Goal: Information Seeking & Learning: Learn about a topic

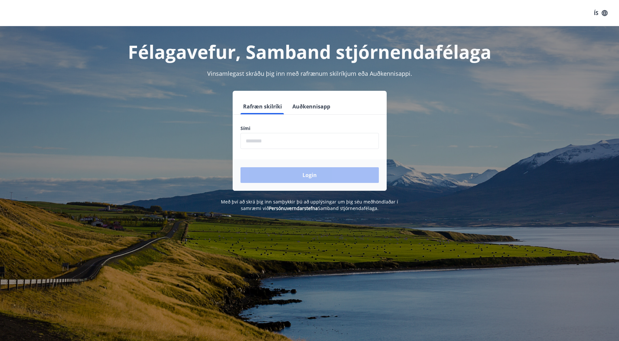
click at [266, 137] on input "phone" at bounding box center [309, 141] width 138 height 16
type input "********"
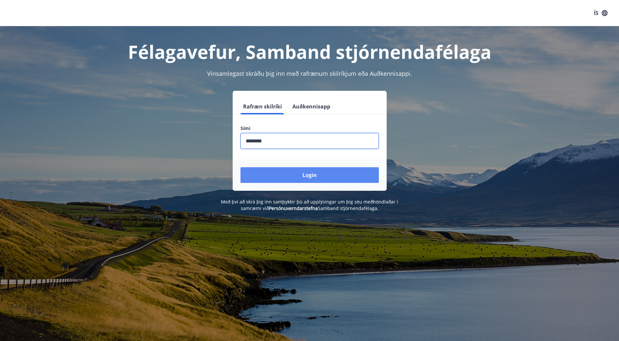
click at [282, 175] on button "Login" at bounding box center [309, 175] width 138 height 16
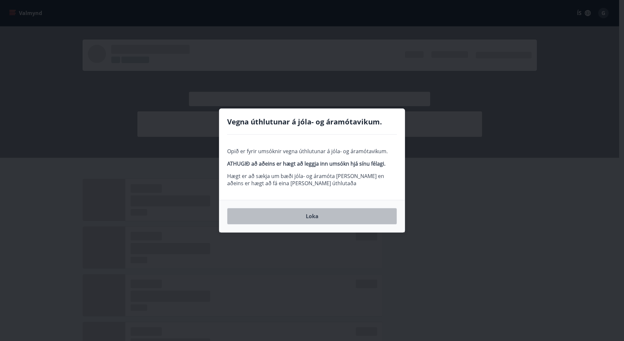
click at [323, 214] on button "Loka" at bounding box center [312, 216] width 170 height 16
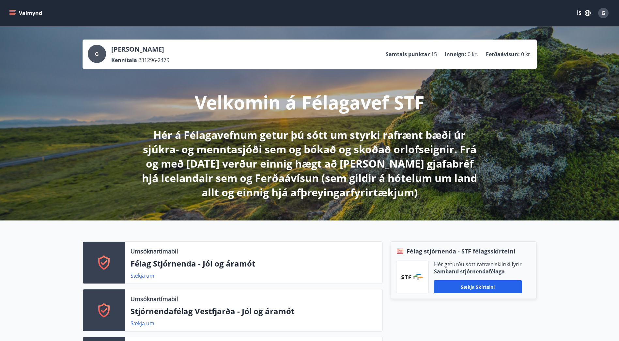
click at [29, 11] on button "Valmynd" at bounding box center [26, 13] width 37 height 12
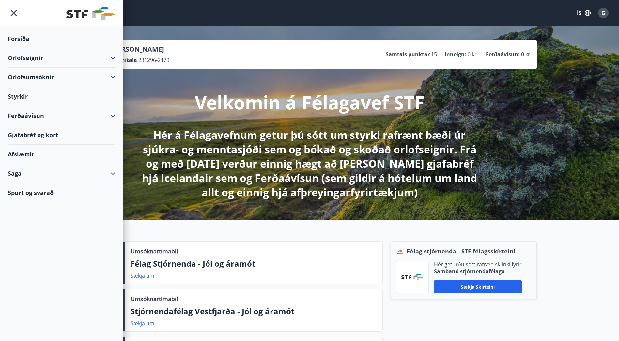
click at [28, 97] on div "Styrkir" at bounding box center [61, 96] width 107 height 19
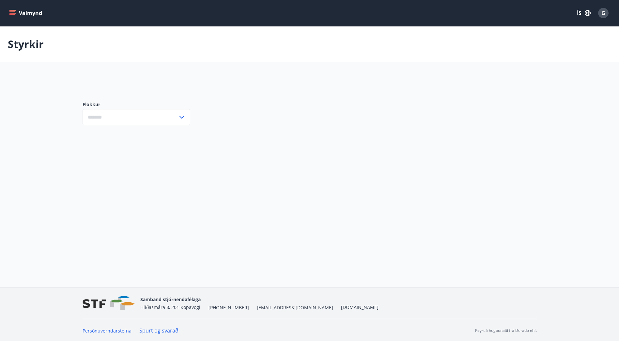
type input "***"
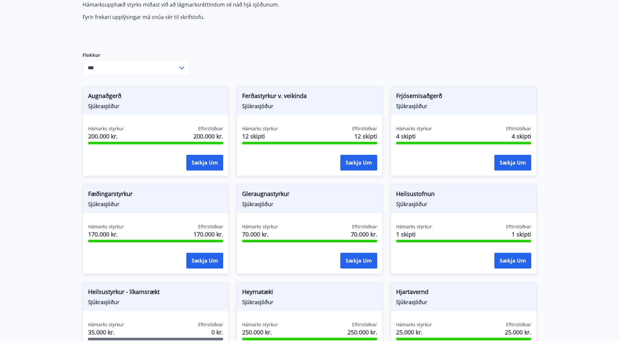
scroll to position [98, 0]
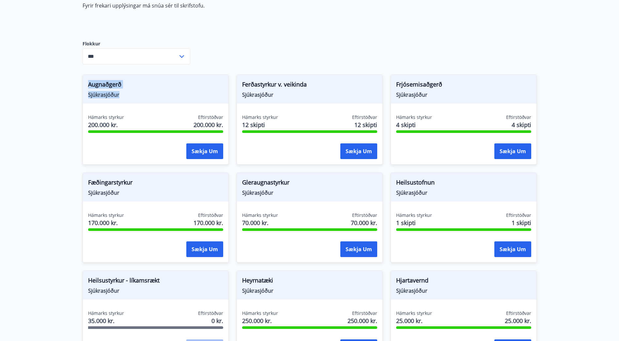
drag, startPoint x: 87, startPoint y: 85, endPoint x: 119, endPoint y: 96, distance: 33.4
click at [119, 96] on div "Augnaðgerð Sjúkrasjóður" at bounding box center [156, 89] width 146 height 29
click at [120, 96] on span "Sjúkrasjóður" at bounding box center [155, 94] width 135 height 7
drag, startPoint x: 120, startPoint y: 96, endPoint x: 85, endPoint y: 85, distance: 36.8
click at [85, 85] on div "Augnaðgerð Sjúkrasjóður" at bounding box center [156, 89] width 146 height 29
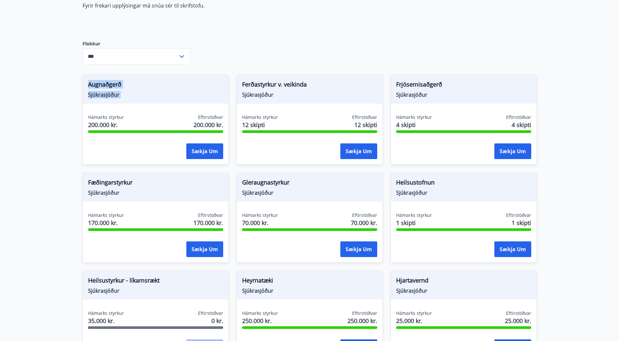
drag, startPoint x: 85, startPoint y: 85, endPoint x: 77, endPoint y: 94, distance: 11.8
click at [77, 94] on div "Augnaðgerð Sjúkrasjóður Hámarks styrkur 200.000 kr. Eftirstöðvar 200.000 kr. Sæ…" at bounding box center [152, 116] width 154 height 98
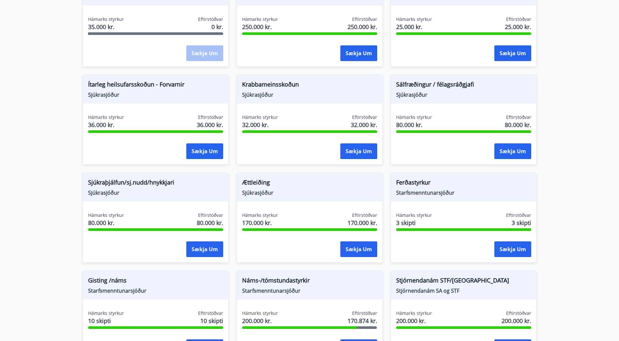
scroll to position [474, 0]
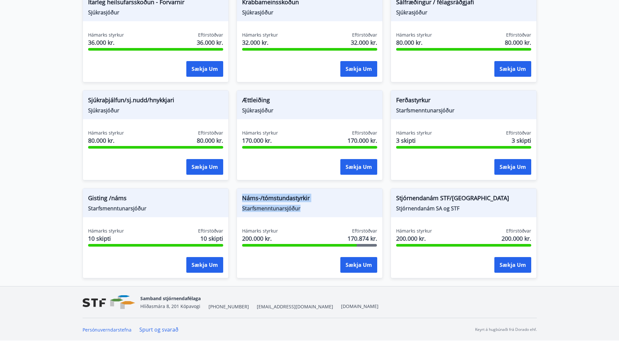
drag, startPoint x: 304, startPoint y: 207, endPoint x: 243, endPoint y: 199, distance: 61.3
click at [243, 199] on div "Náms-/tómstundastyrkir Starfsmenntunarsjóður" at bounding box center [310, 202] width 146 height 29
drag, startPoint x: 243, startPoint y: 199, endPoint x: 256, endPoint y: 205, distance: 14.7
click at [256, 205] on span "Starfsmenntunarsjóður" at bounding box center [309, 208] width 135 height 7
click at [286, 208] on span "Starfsmenntunarsjóður" at bounding box center [309, 208] width 135 height 7
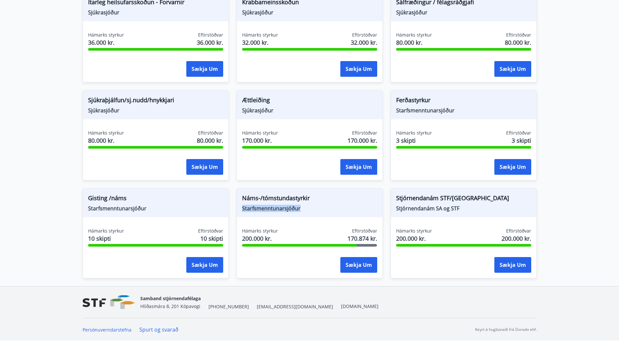
click at [286, 208] on span "Starfsmenntunarsjóður" at bounding box center [309, 208] width 135 height 7
drag, startPoint x: 286, startPoint y: 208, endPoint x: 257, endPoint y: 207, distance: 29.1
click at [257, 208] on span "Starfsmenntunarsjóður" at bounding box center [309, 208] width 135 height 7
click at [263, 204] on span "Náms-/tómstundastyrkir" at bounding box center [309, 198] width 135 height 11
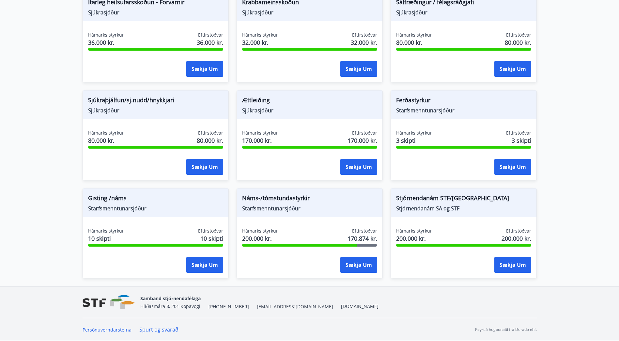
click at [265, 200] on span "Náms-/tómstundastyrkir" at bounding box center [309, 198] width 135 height 11
drag, startPoint x: 265, startPoint y: 200, endPoint x: 260, endPoint y: 201, distance: 5.6
click at [260, 201] on span "Náms-/tómstundastyrkir" at bounding box center [309, 198] width 135 height 11
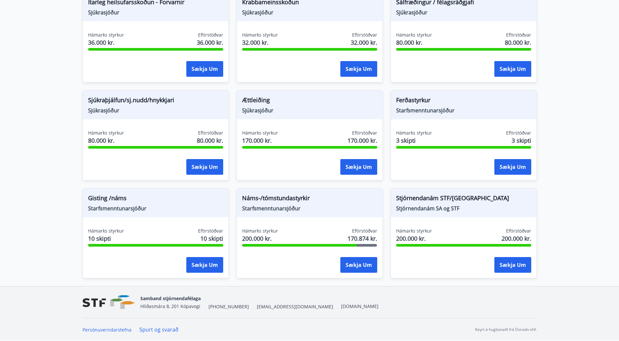
click at [259, 199] on span "Náms-/tómstundastyrkir" at bounding box center [309, 198] width 135 height 11
drag, startPoint x: 259, startPoint y: 199, endPoint x: 263, endPoint y: 203, distance: 5.1
click at [263, 203] on span "Náms-/tómstundastyrkir" at bounding box center [309, 198] width 135 height 11
click at [265, 199] on span "Náms-/tómstundastyrkir" at bounding box center [309, 198] width 135 height 11
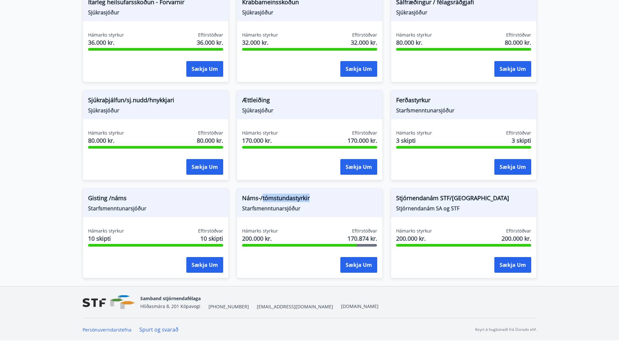
click at [265, 199] on span "Náms-/tómstundastyrkir" at bounding box center [309, 198] width 135 height 11
drag, startPoint x: 265, startPoint y: 199, endPoint x: 248, endPoint y: 202, distance: 17.5
click at [248, 202] on span "Náms-/tómstundastyrkir" at bounding box center [309, 198] width 135 height 11
click at [248, 201] on span "Náms-/tómstundastyrkir" at bounding box center [309, 198] width 135 height 11
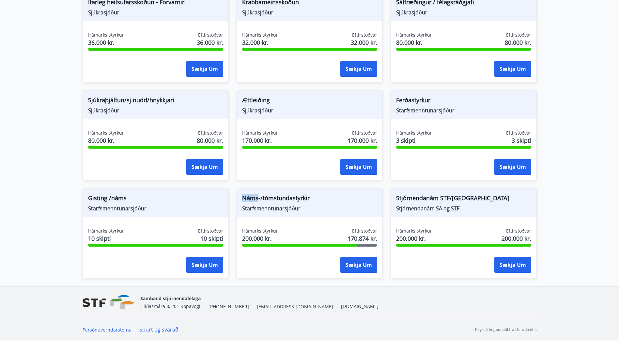
drag, startPoint x: 248, startPoint y: 201, endPoint x: 253, endPoint y: 201, distance: 4.9
click at [253, 201] on span "Náms-/tómstundastyrkir" at bounding box center [309, 198] width 135 height 11
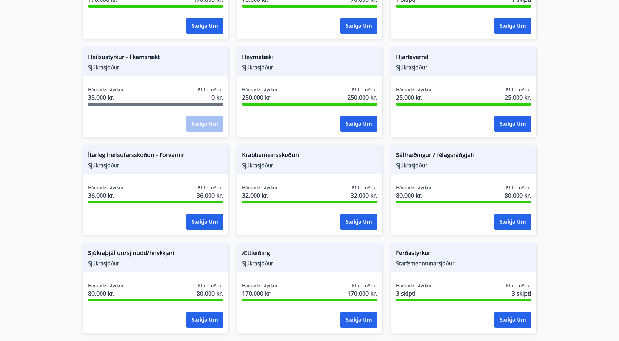
scroll to position [311, 0]
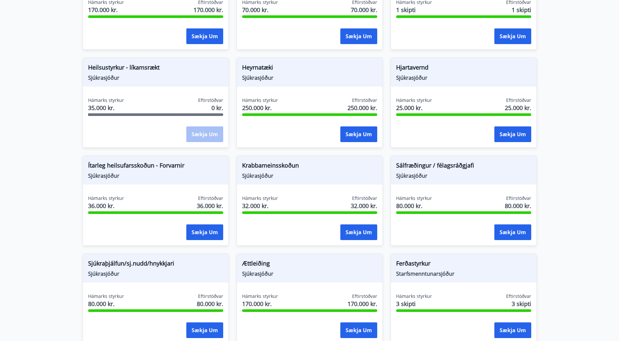
click at [147, 70] on span "Heilsustyrkur - líkamsrækt" at bounding box center [155, 68] width 135 height 11
click at [112, 80] on span "Sjúkrasjóður" at bounding box center [155, 77] width 135 height 7
click at [110, 96] on div "Heilsustyrkur - líkamsrækt Sjúkrasjóður Hámarks styrkur 35.000 kr. Eftirstöðvar…" at bounding box center [156, 102] width 146 height 90
click at [104, 106] on span "35.000 kr." at bounding box center [106, 107] width 36 height 8
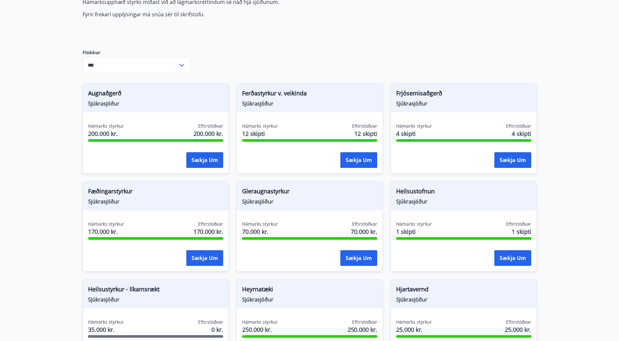
scroll to position [0, 0]
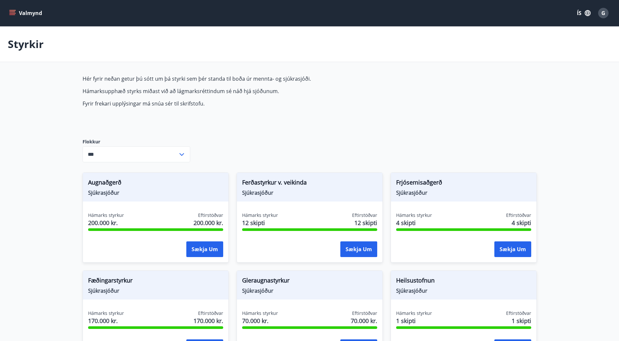
click at [15, 14] on icon "menu" at bounding box center [12, 13] width 7 height 7
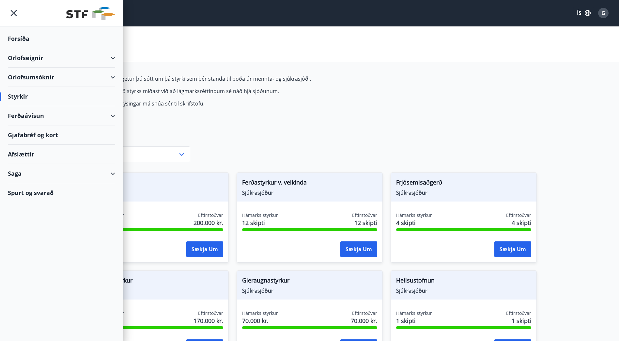
click at [113, 176] on div "Saga" at bounding box center [61, 173] width 107 height 19
click at [38, 260] on div "Styrkjasaga" at bounding box center [61, 259] width 97 height 14
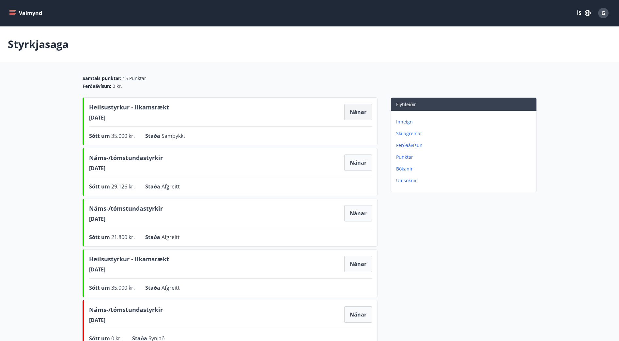
click at [366, 115] on button "Nánar" at bounding box center [358, 112] width 28 height 16
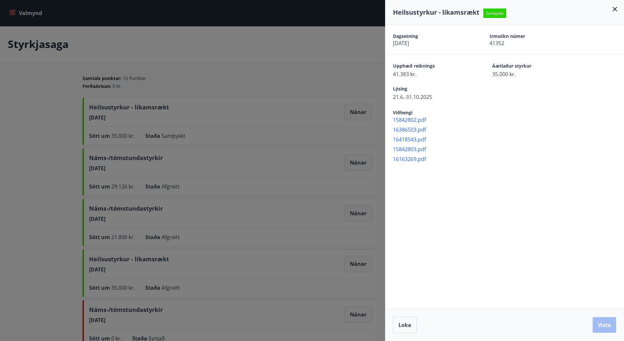
click at [333, 100] on div at bounding box center [312, 170] width 624 height 341
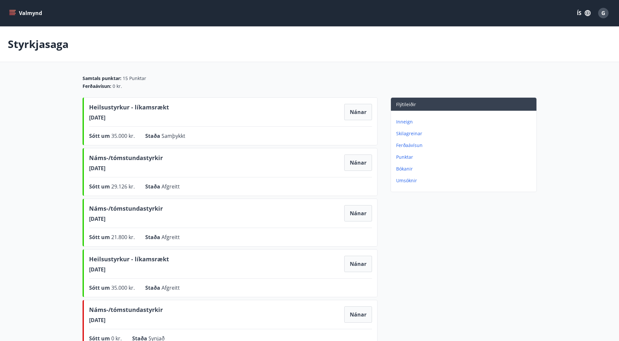
click at [36, 18] on button "Valmynd" at bounding box center [26, 13] width 37 height 12
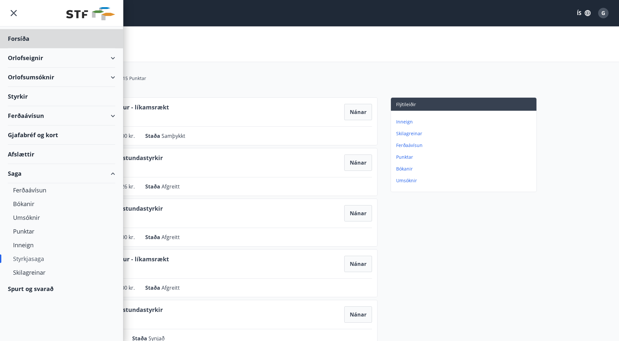
click at [30, 100] on div "Styrkir" at bounding box center [61, 96] width 107 height 19
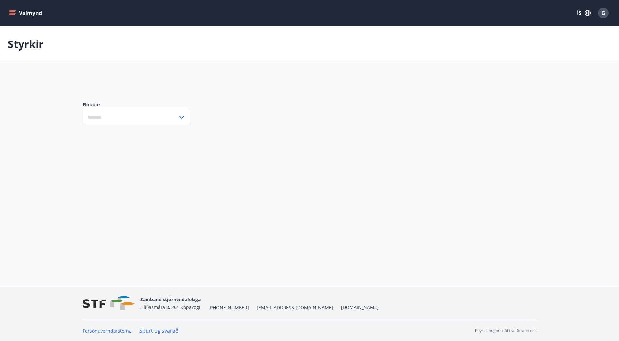
type input "***"
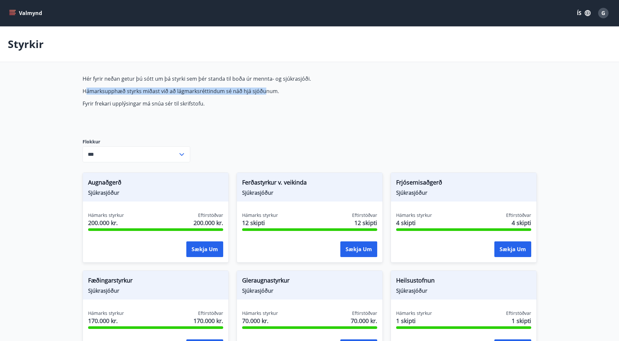
drag, startPoint x: 87, startPoint y: 94, endPoint x: 263, endPoint y: 92, distance: 175.9
click at [263, 92] on p "Hámarksupphæð styrks miðast við að lágmarksréttindum sé náð hjá sjóðunum." at bounding box center [237, 90] width 308 height 7
drag, startPoint x: 263, startPoint y: 92, endPoint x: 269, endPoint y: 91, distance: 6.5
click at [269, 91] on p "Hámarksupphæð styrks miðast við að lágmarksréttindum sé náð hjá sjóðunum." at bounding box center [237, 90] width 308 height 7
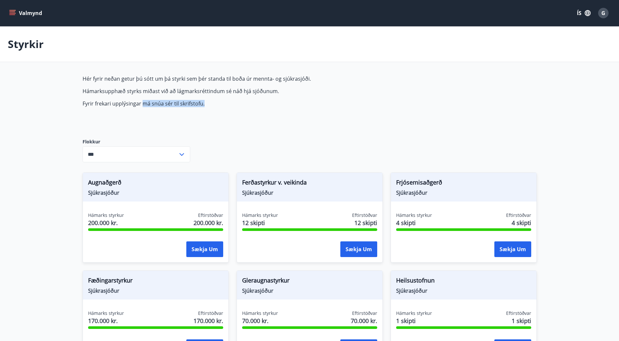
drag, startPoint x: 217, startPoint y: 99, endPoint x: 144, endPoint y: 101, distance: 73.4
click at [144, 101] on span "Hér fyrir neðan getur þú sótt um þá styrki sem þér standa til boða úr mennta- o…" at bounding box center [237, 91] width 308 height 32
click at [141, 101] on p "Fyrir frekari upplýsingar má snúa sér til skrifstofu." at bounding box center [237, 103] width 308 height 7
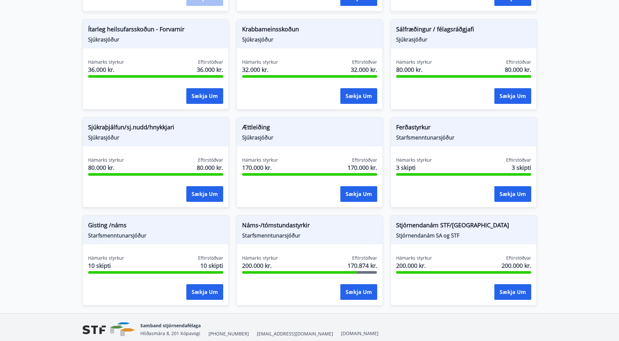
scroll to position [474, 0]
